Goal: Task Accomplishment & Management: Manage account settings

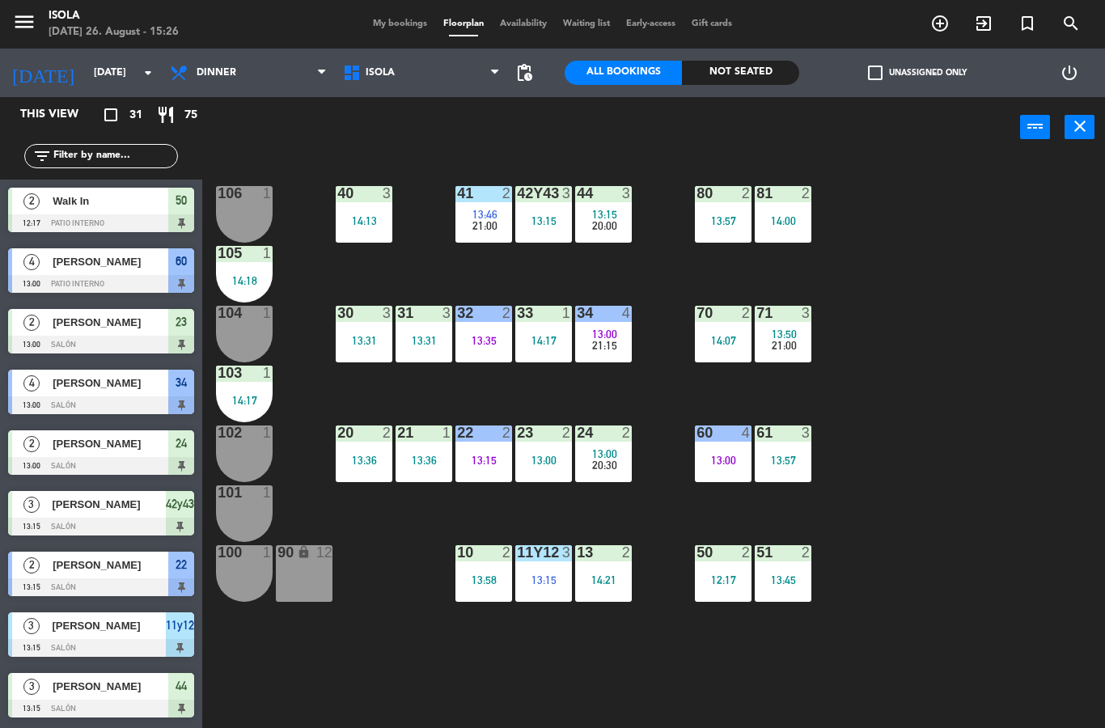
select select "dinner"
select select
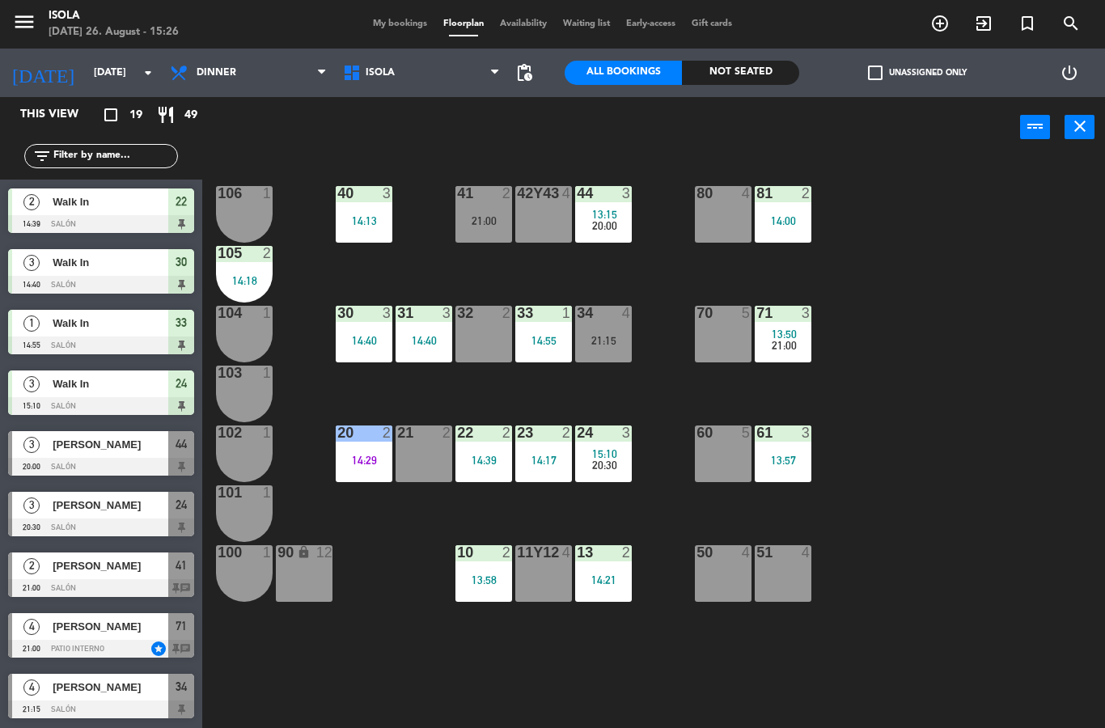
scroll to position [606, 0]
click at [66, 516] on div "[PERSON_NAME]" at bounding box center [109, 505] width 117 height 27
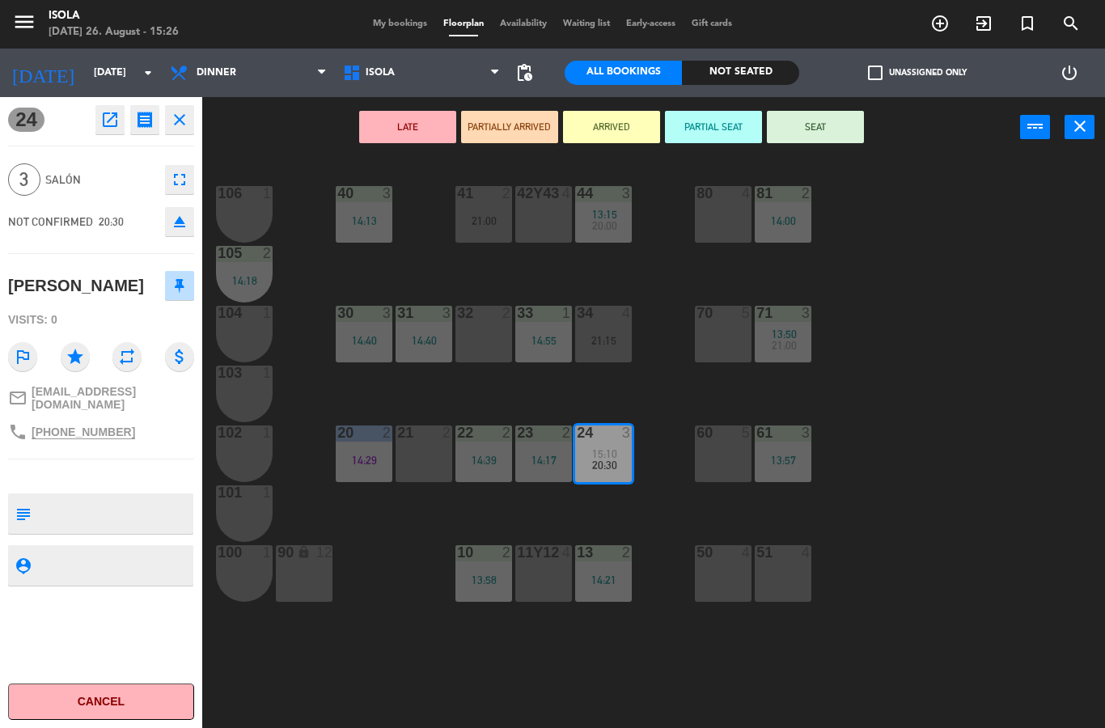
click at [80, 367] on icon "star" at bounding box center [75, 356] width 29 height 29
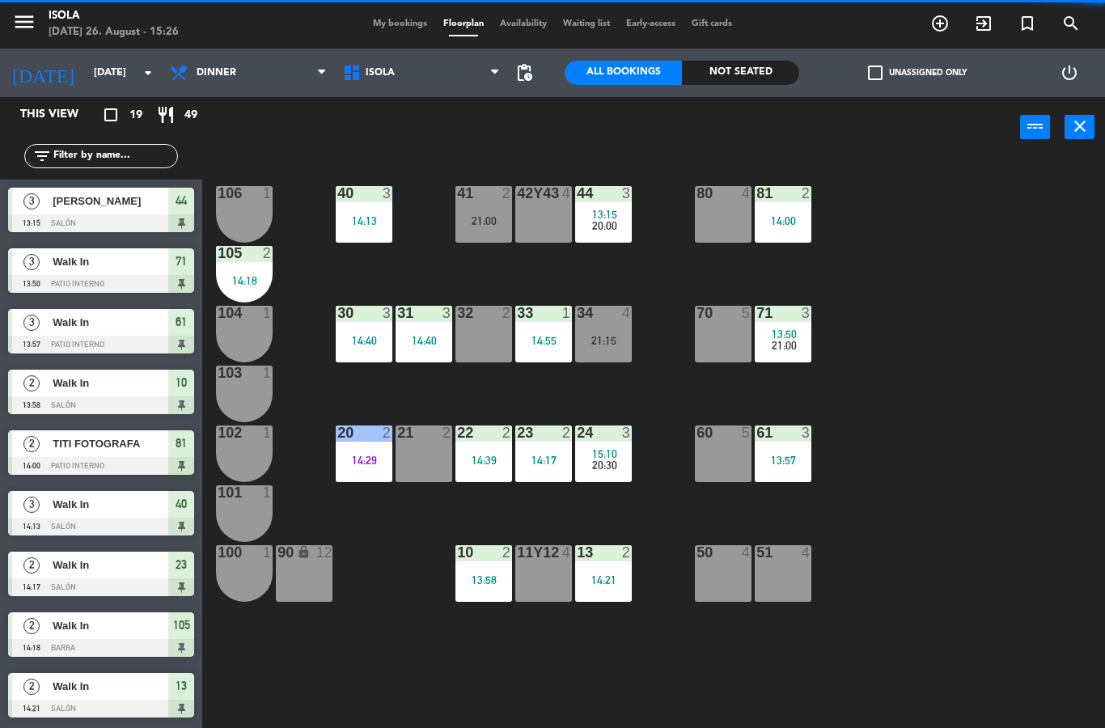
scroll to position [168, 0]
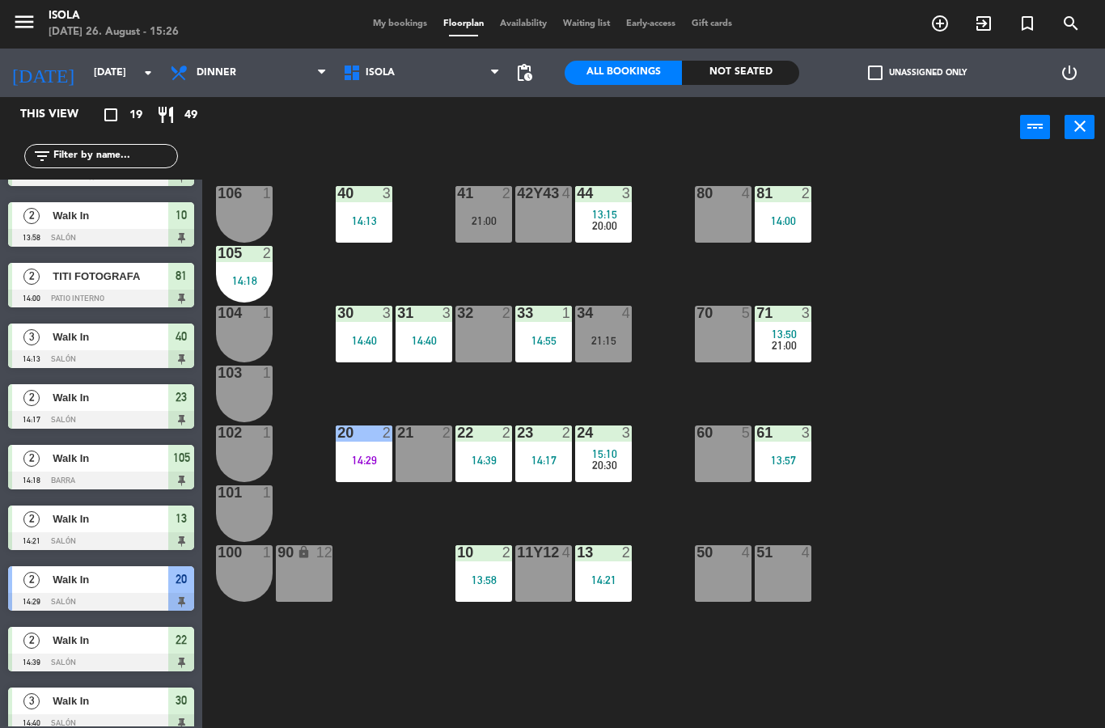
click at [600, 337] on div "21:15" at bounding box center [603, 340] width 57 height 11
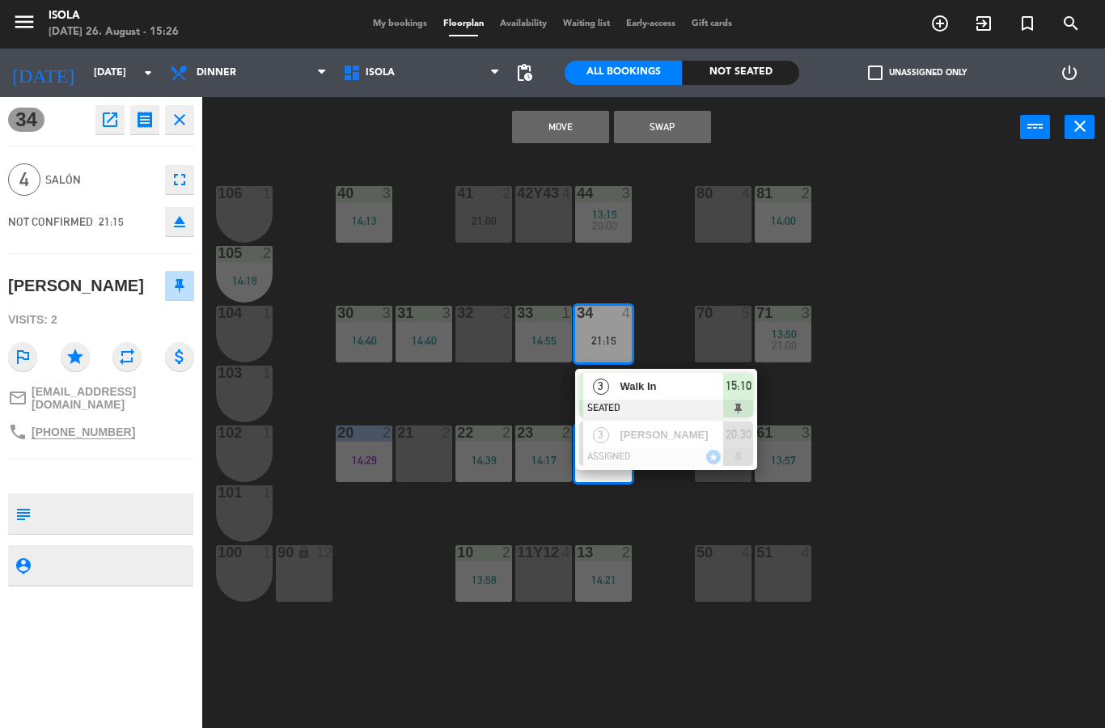
click at [685, 126] on button "Swap" at bounding box center [662, 127] width 97 height 32
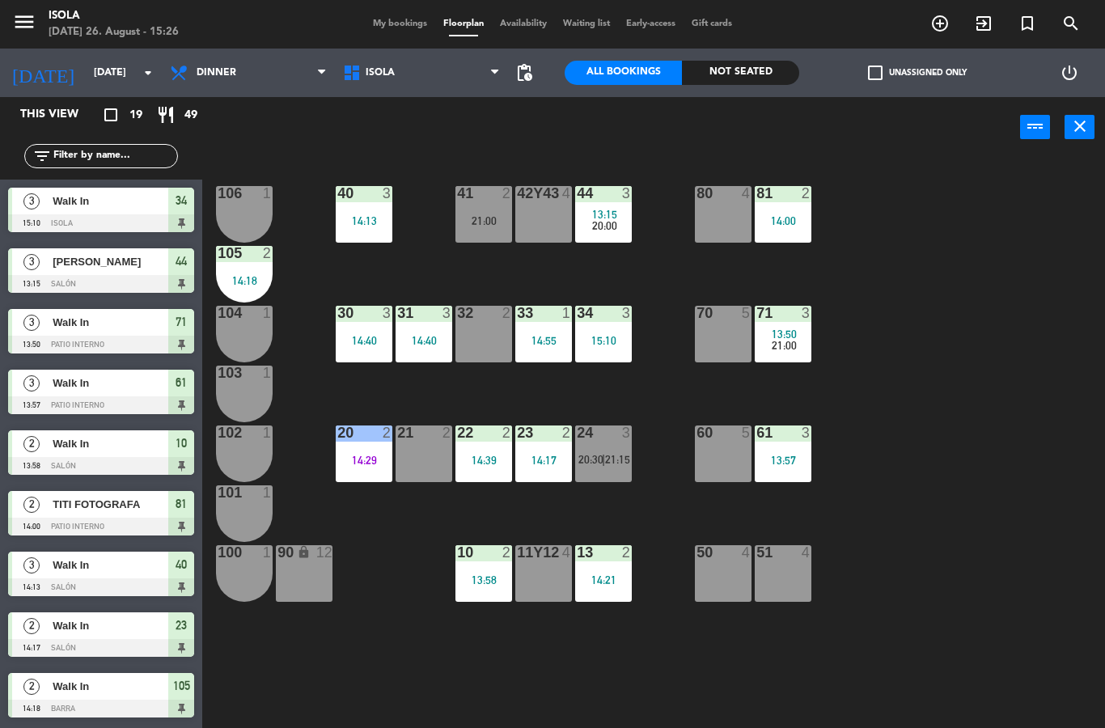
scroll to position [350, 0]
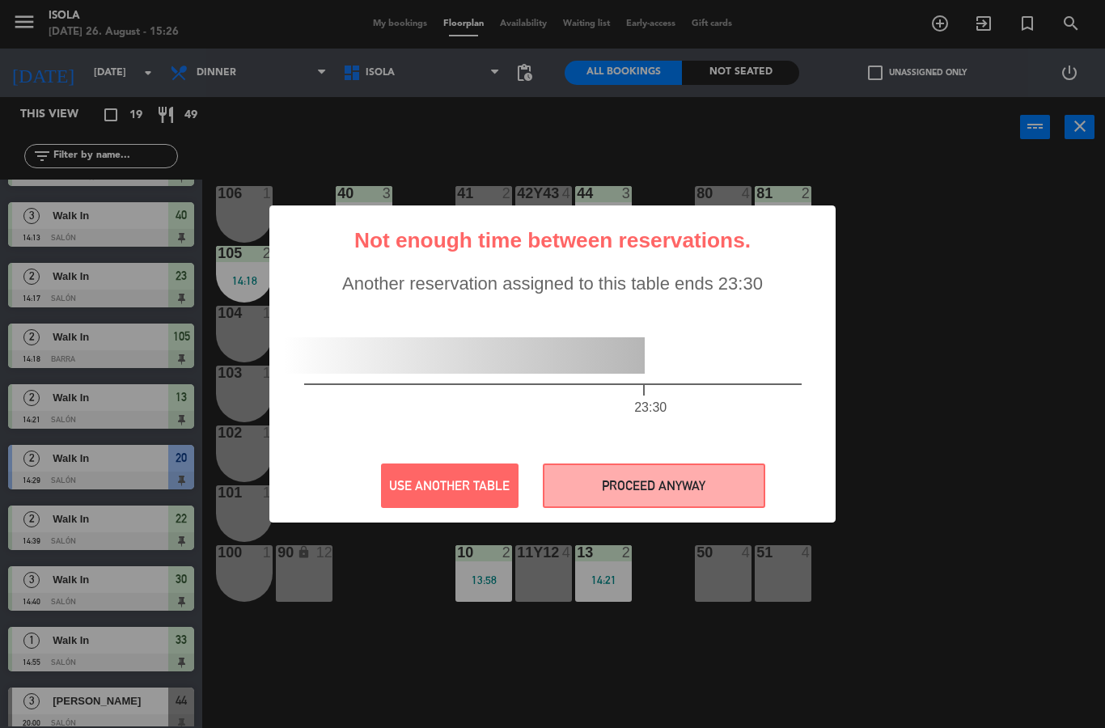
click at [683, 494] on button "PROCEED ANYWAY" at bounding box center [654, 486] width 223 height 45
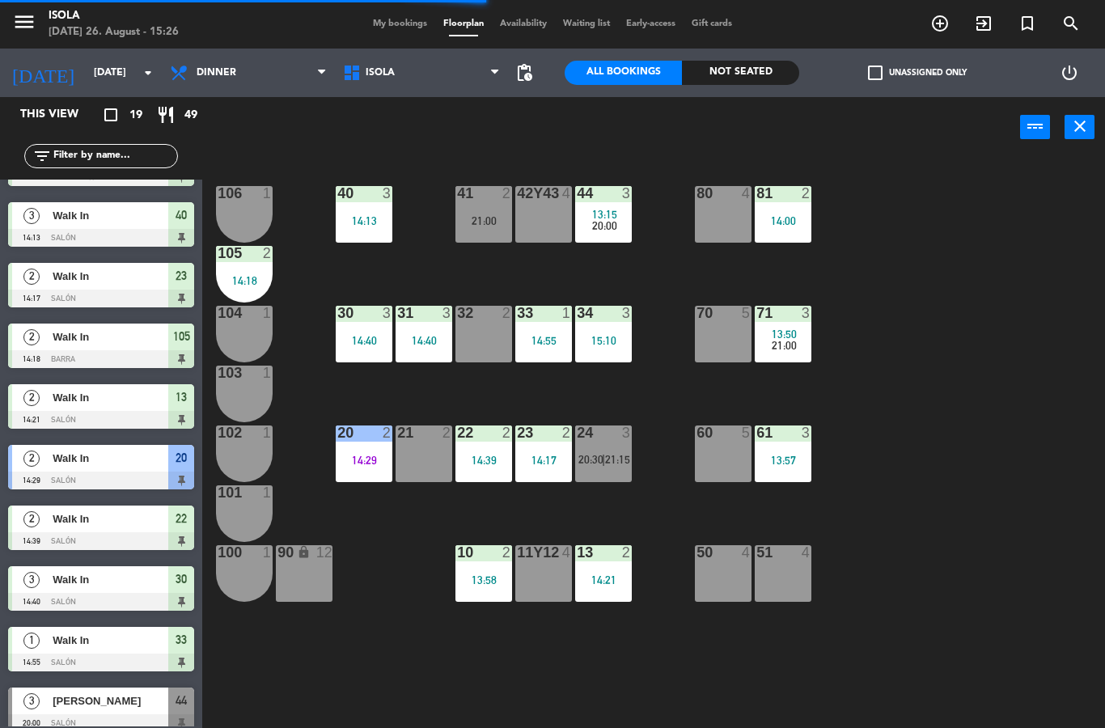
click at [615, 462] on span "21:15" at bounding box center [617, 459] width 25 height 13
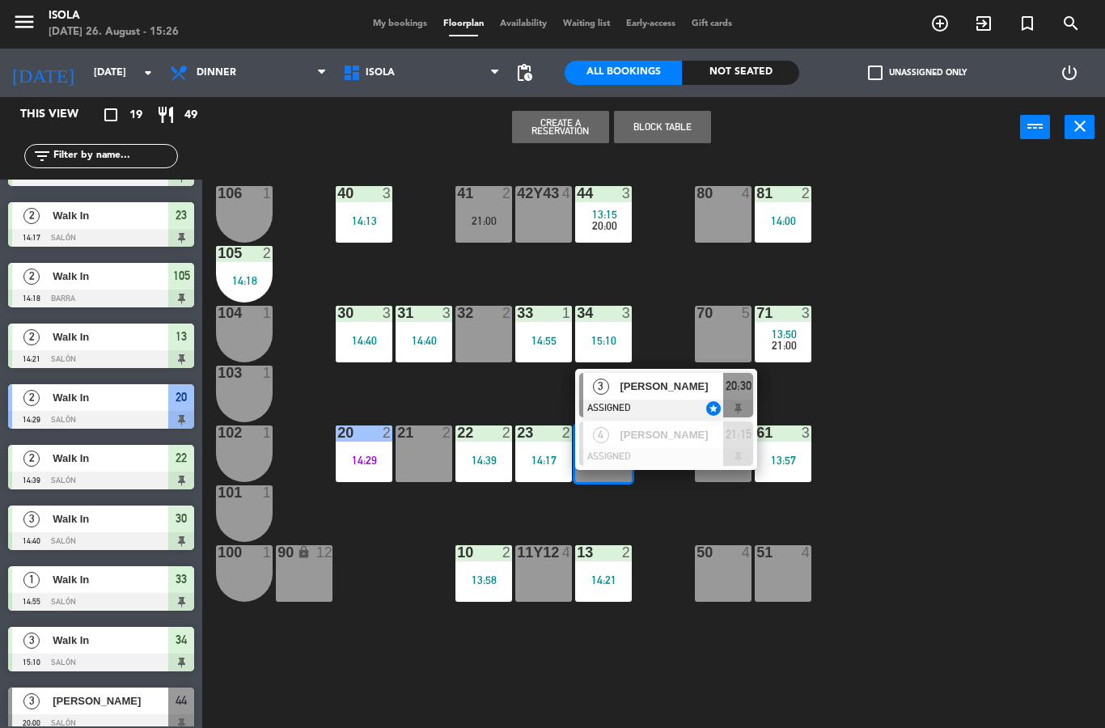
click at [661, 390] on span "[PERSON_NAME]" at bounding box center [672, 386] width 104 height 17
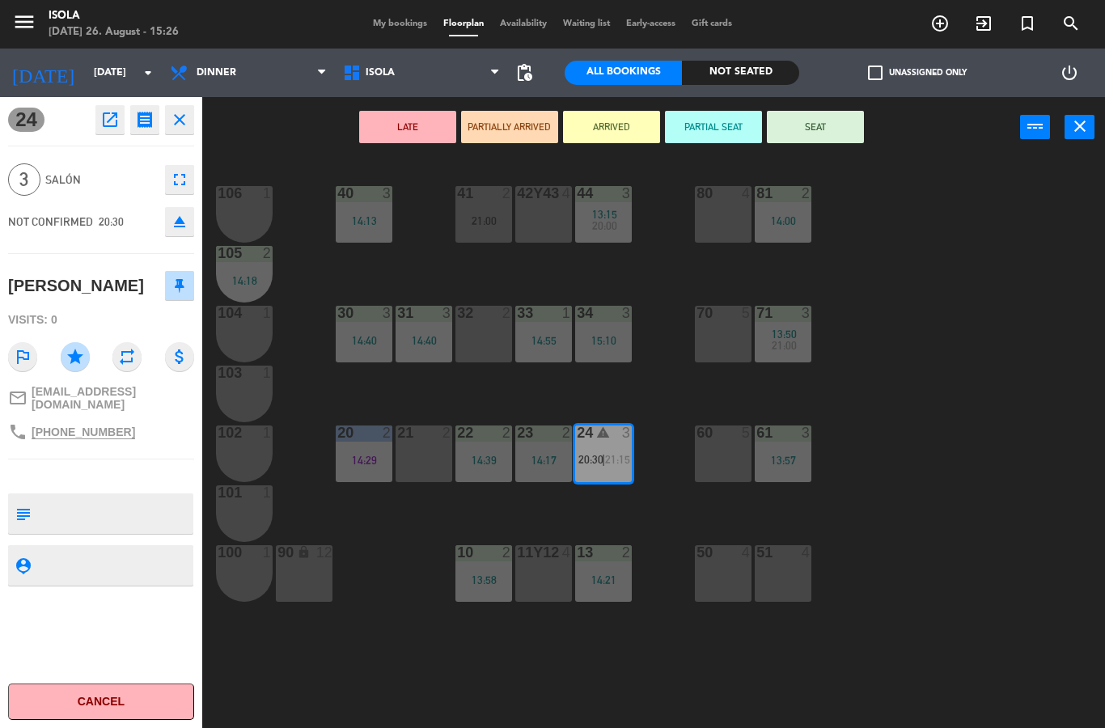
click at [607, 354] on div "34 3 15:10" at bounding box center [603, 334] width 57 height 57
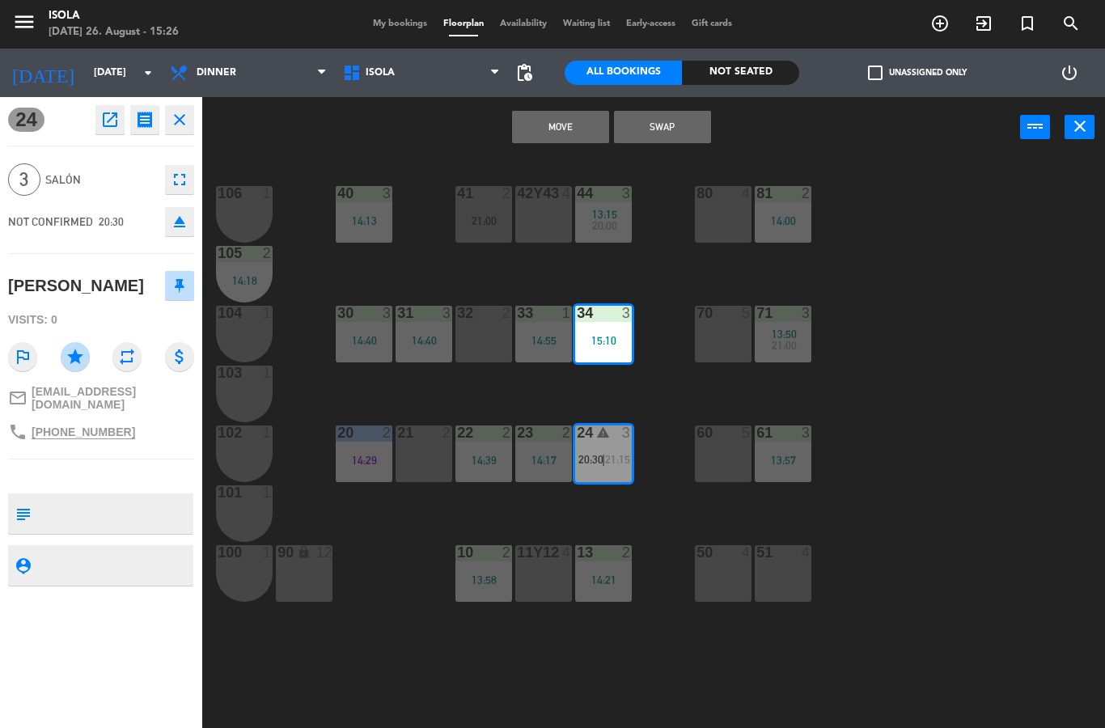
click at [592, 124] on button "Move" at bounding box center [560, 127] width 97 height 32
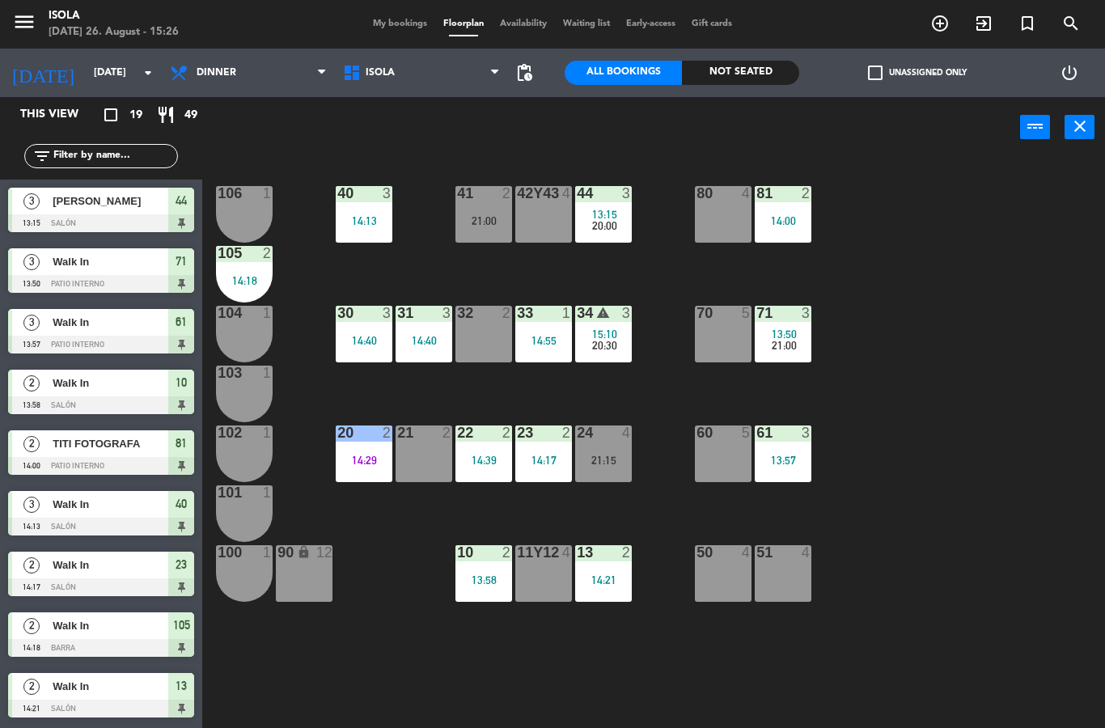
scroll to position [168, 0]
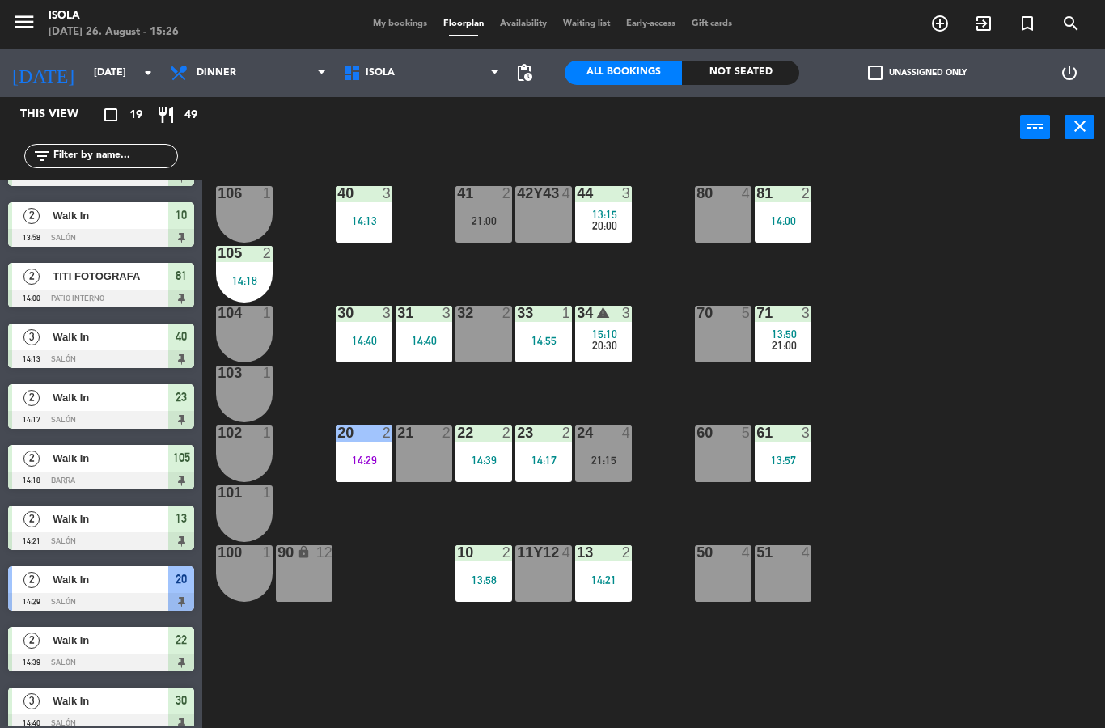
click at [906, 343] on div "40 3 14:13 42y43 4 41 2 21:00 44 3 13:15 20:00 80 4 81 2 14:00 106 1 105 2 14:1…" at bounding box center [660, 443] width 892 height 571
click at [416, 19] on span "My bookings" at bounding box center [400, 23] width 70 height 9
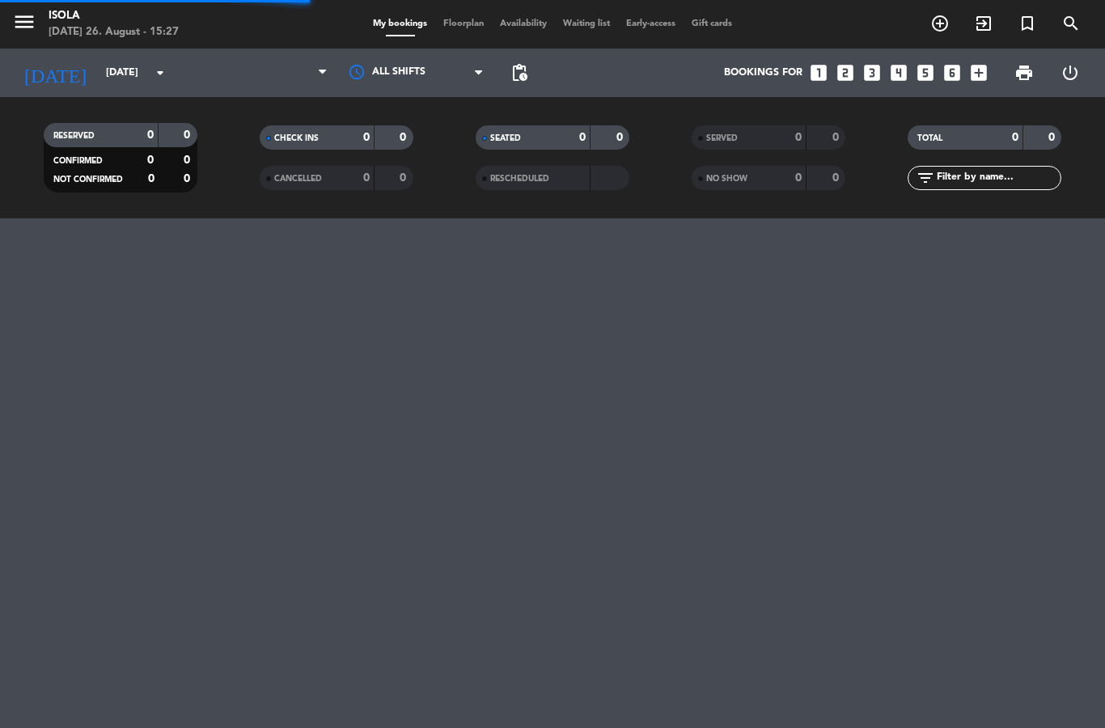
select select "dinner"
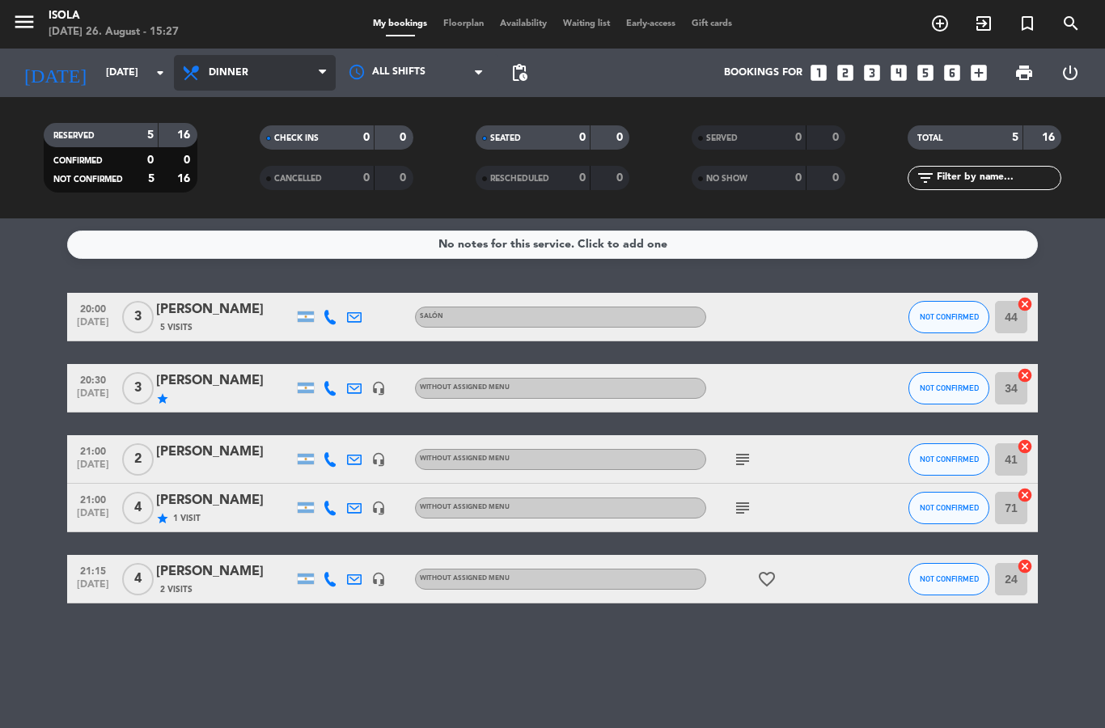
click at [271, 76] on select "All services Lunch Dinner" at bounding box center [255, 73] width 162 height 36
select select "lunch"
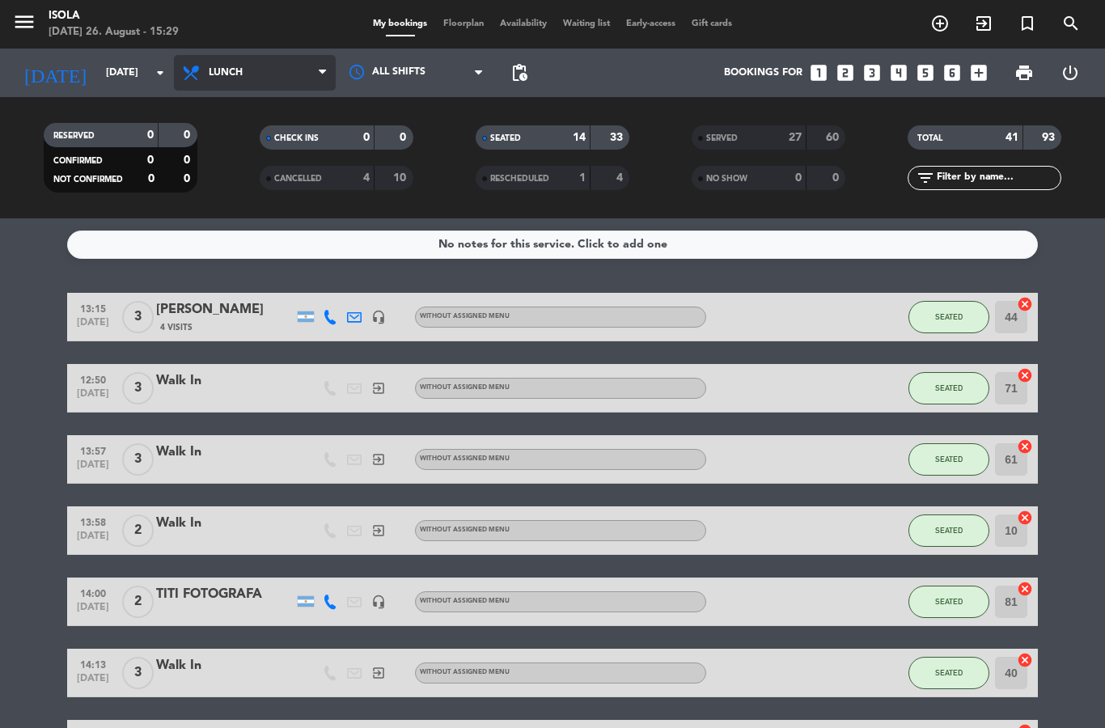
click at [248, 69] on select "All services Lunch Dinner" at bounding box center [255, 73] width 162 height 36
click at [328, 188] on div "CANCELLED 4 10" at bounding box center [337, 178] width 154 height 24
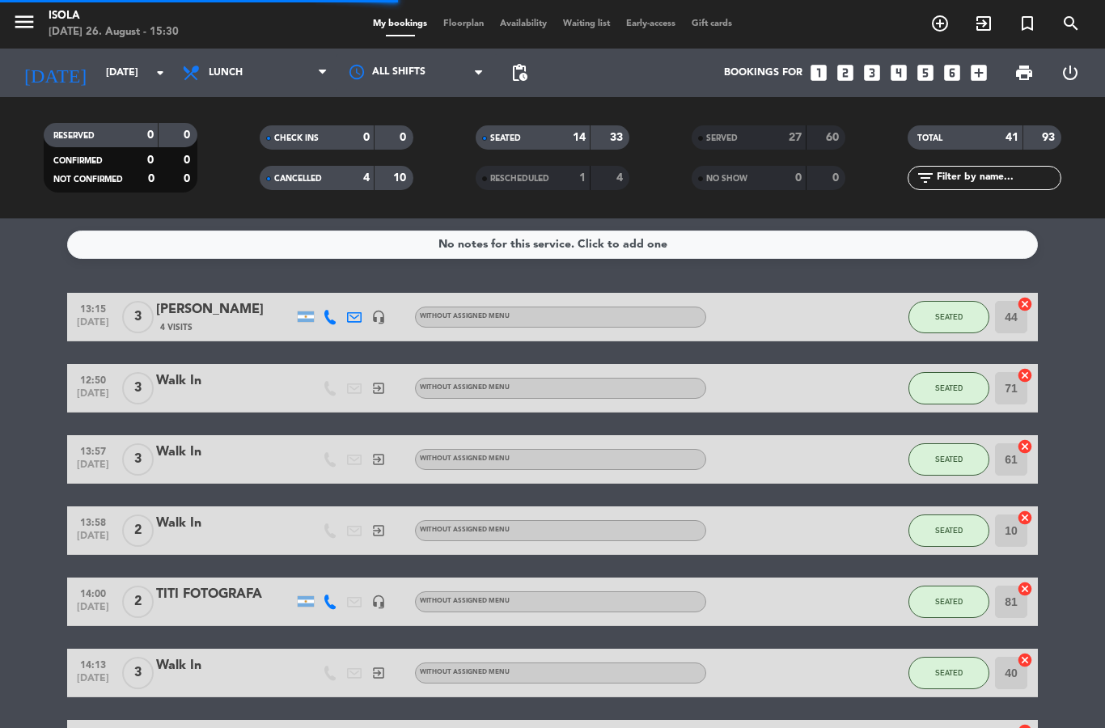
select select "lunch"
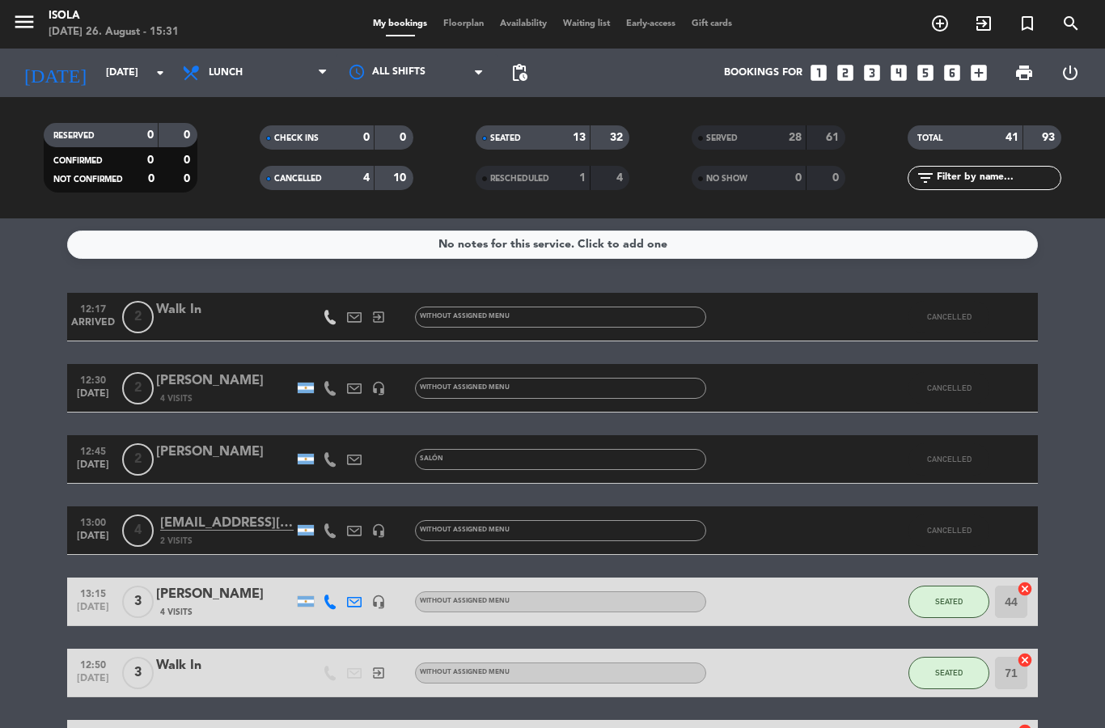
click at [303, 105] on div "RESERVED 0 0 CONFIRMED 0 0 NOT CONFIRMED 0 0 CHECK INS 0 0 CANCELLED 4 10 SEATE…" at bounding box center [552, 157] width 1105 height 121
